Goal: Task Accomplishment & Management: Manage account settings

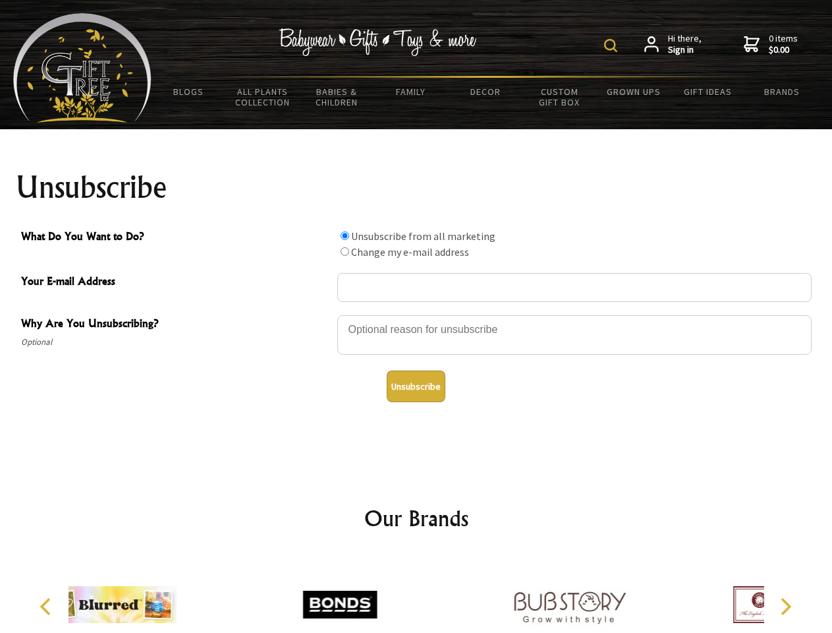
click at [613, 45] on img at bounding box center [610, 45] width 13 height 13
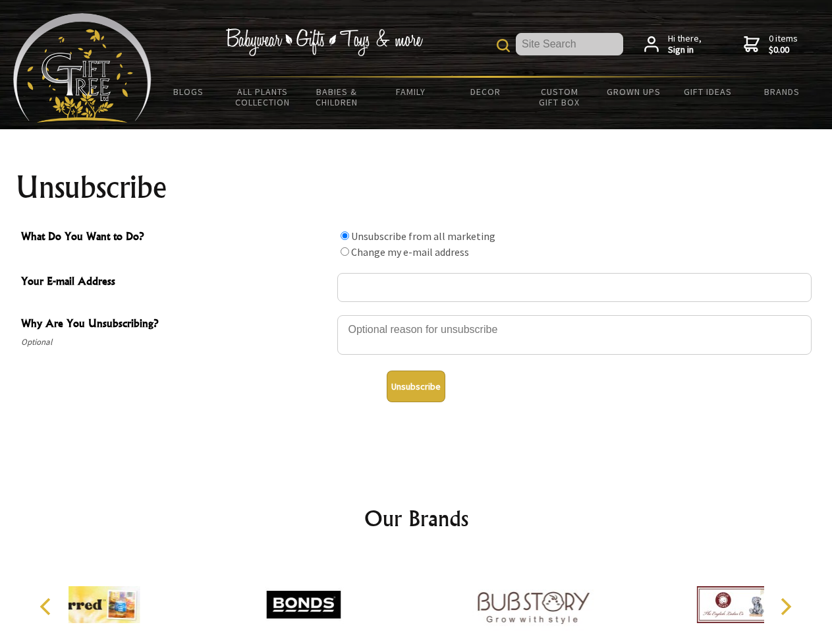
click at [417, 314] on div at bounding box center [574, 337] width 475 height 46
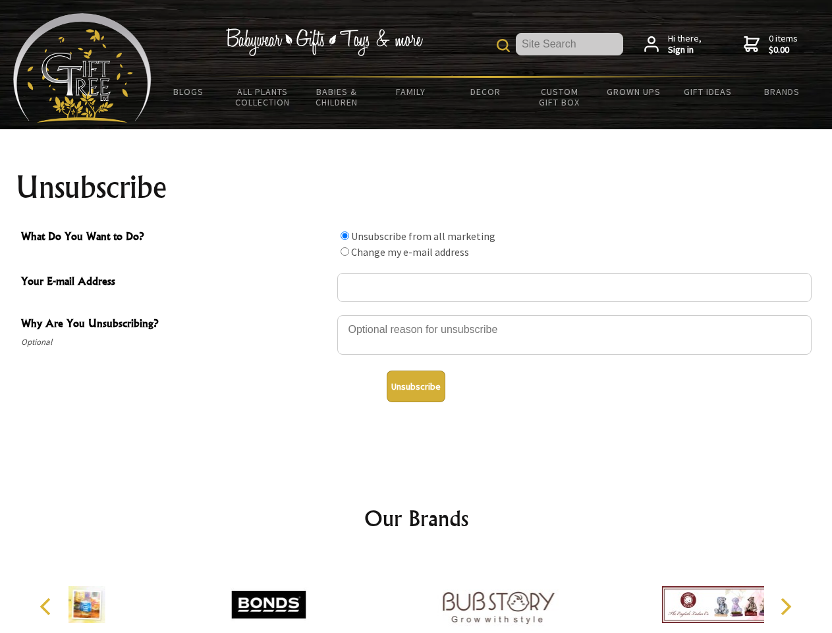
click at [345, 235] on input "What Do You Want to Do?" at bounding box center [345, 235] width 9 height 9
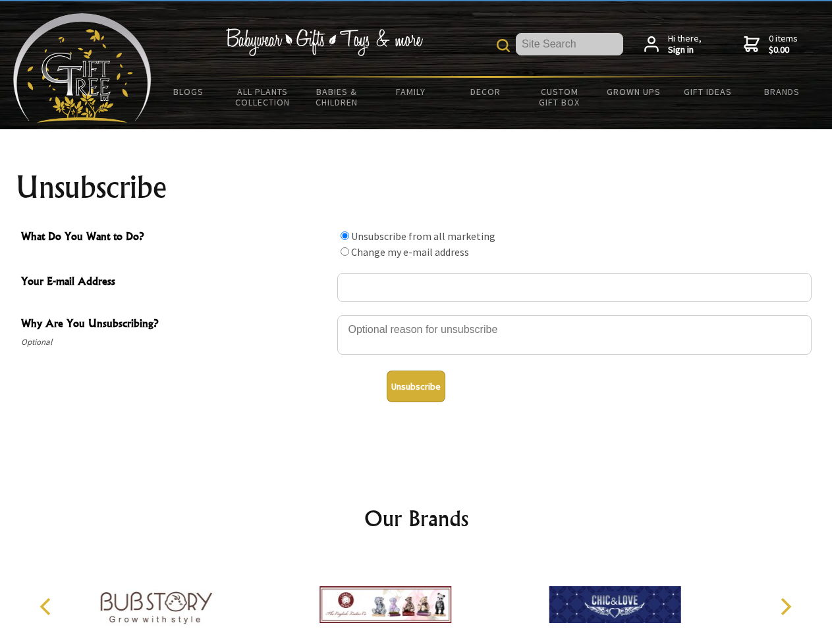
click at [345, 251] on input "What Do You Want to Do?" at bounding box center [345, 251] width 9 height 9
radio input "true"
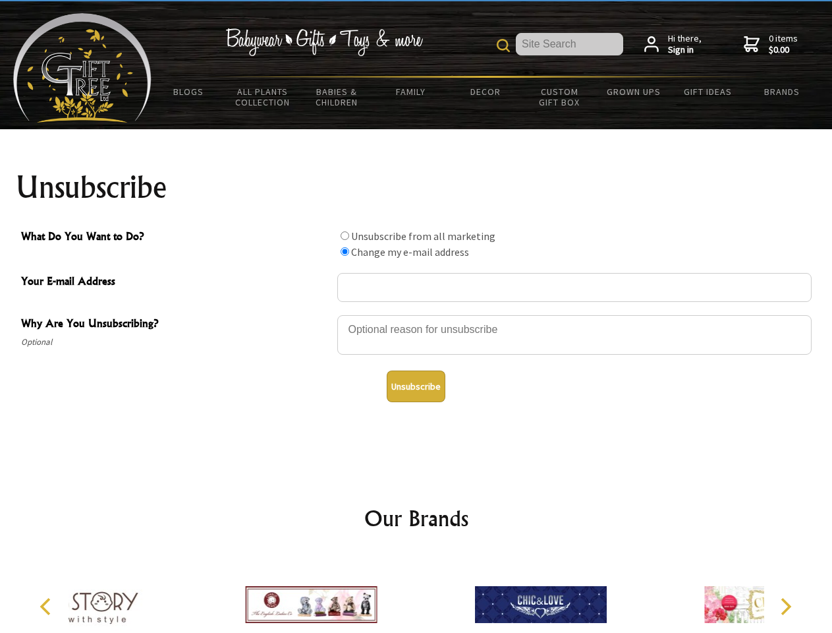
click at [416, 386] on button "Unsubscribe" at bounding box center [416, 386] width 59 height 32
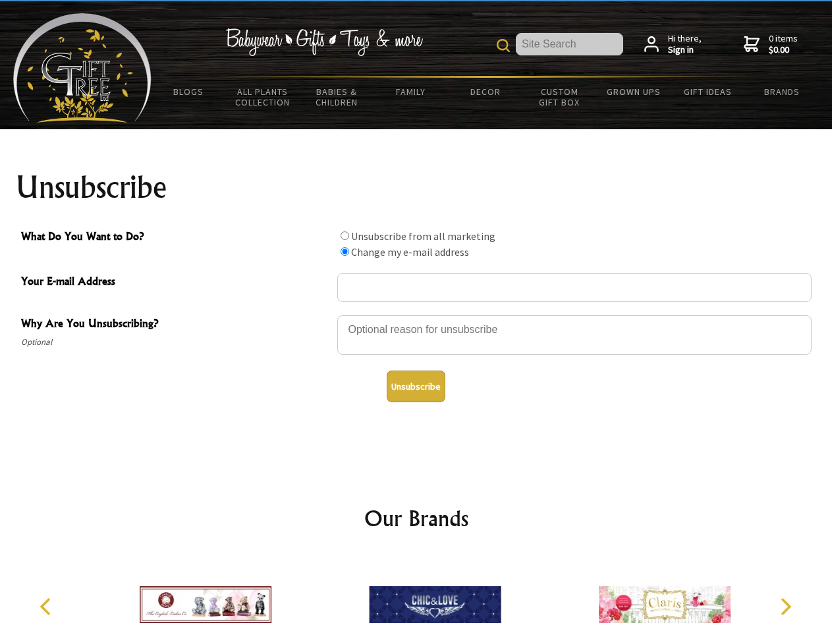
click at [417, 594] on img at bounding box center [435, 604] width 132 height 99
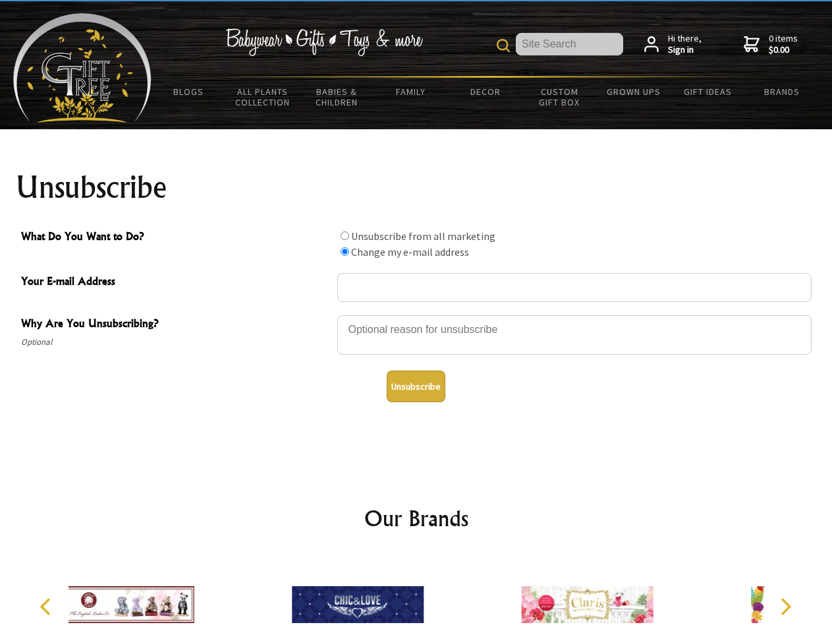
click at [47, 606] on icon "Previous" at bounding box center [46, 606] width 17 height 17
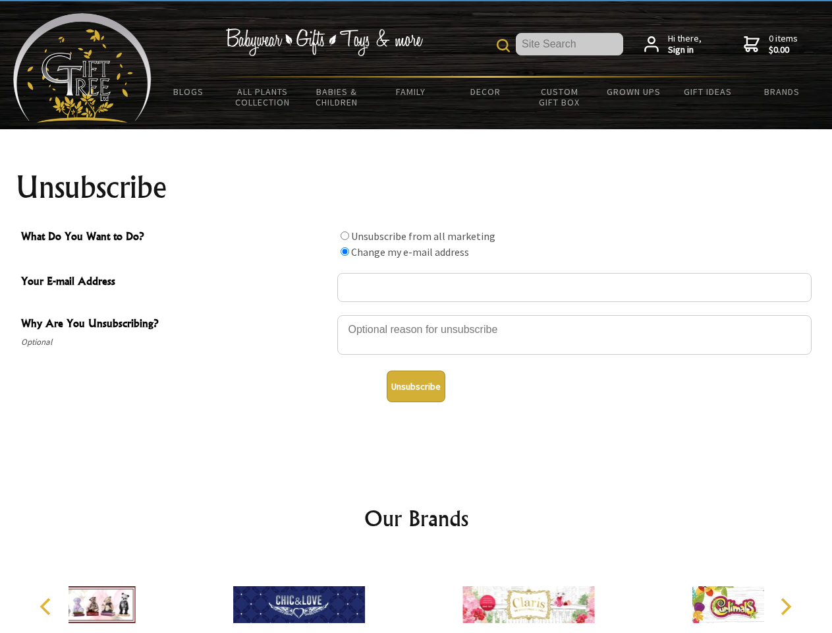
click at [786, 606] on icon "Next" at bounding box center [784, 606] width 17 height 17
